Goal: Task Accomplishment & Management: Use online tool/utility

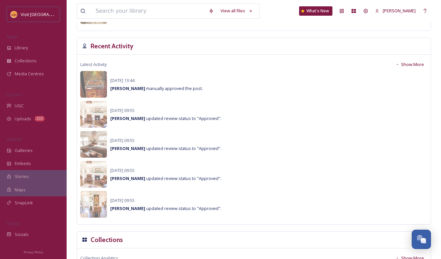
scroll to position [453, 0]
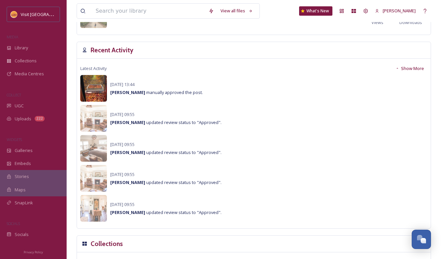
click at [98, 94] on img at bounding box center [93, 88] width 27 height 27
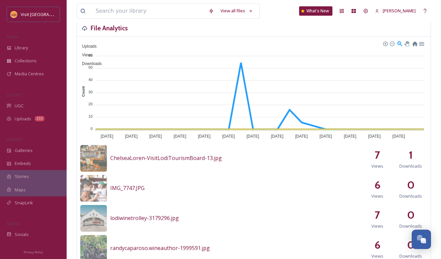
scroll to position [198, 0]
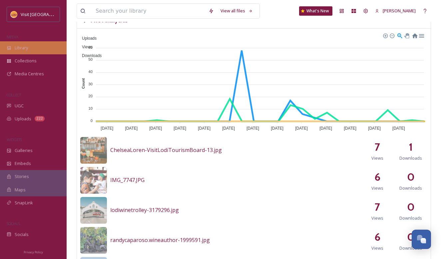
click at [51, 49] on div "Library" at bounding box center [33, 47] width 67 height 13
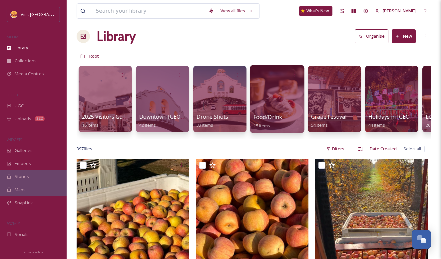
scroll to position [6, 0]
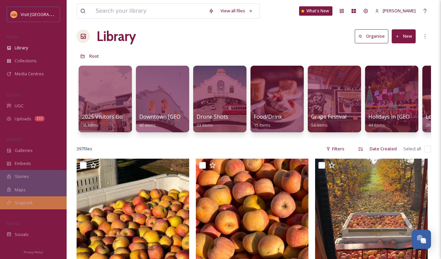
click at [34, 204] on div "SnapLink" at bounding box center [33, 202] width 67 height 13
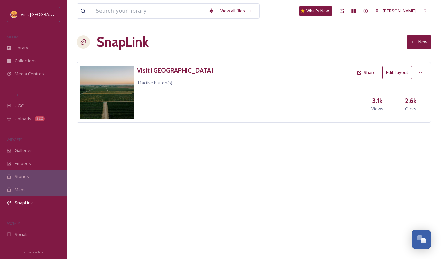
click at [391, 76] on button "Edit Layout" at bounding box center [397, 73] width 30 height 14
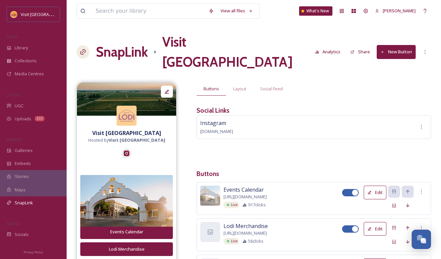
click at [334, 45] on button "Analytics" at bounding box center [328, 51] width 32 height 13
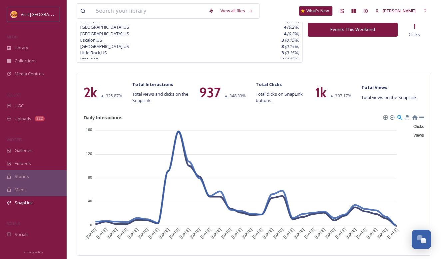
scroll to position [245, 0]
